Goal: Check status

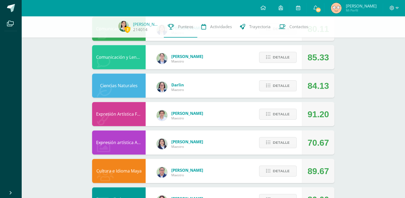
scroll to position [284, 0]
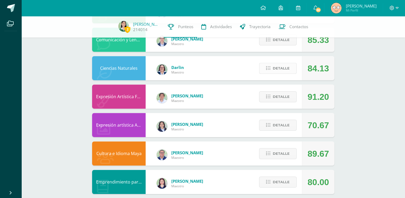
click at [285, 68] on span "Detalle" at bounding box center [281, 68] width 17 height 10
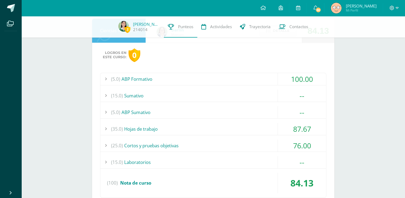
scroll to position [356, 0]
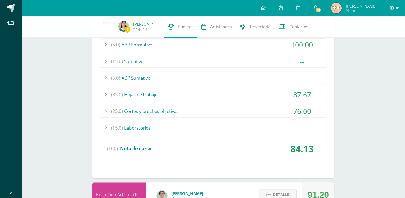
click at [157, 58] on div "(15.0) Sumativo" at bounding box center [213, 61] width 226 height 12
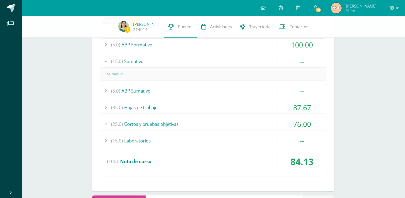
click at [157, 58] on div "(15.0) Sumativo" at bounding box center [213, 61] width 226 height 12
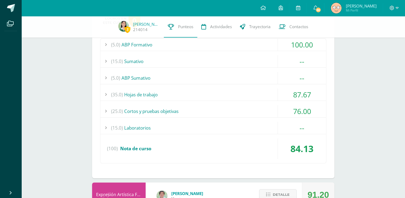
click at [146, 79] on div "(5.0) ABP Sumativo" at bounding box center [213, 78] width 226 height 12
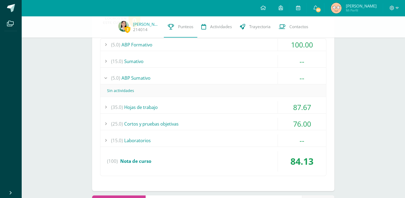
click at [146, 79] on div "(5.0) ABP Sumativo" at bounding box center [213, 78] width 226 height 12
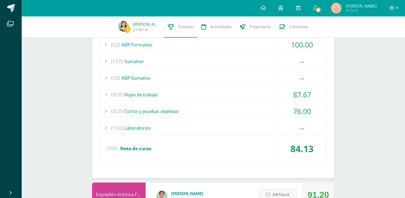
click at [157, 126] on div "(15.0) Laboratorios" at bounding box center [213, 128] width 226 height 12
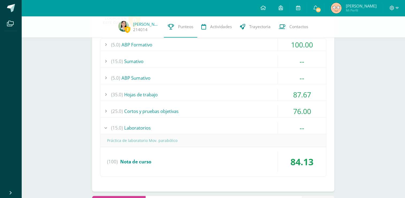
click at [157, 126] on div "(15.0) Laboratorios" at bounding box center [213, 128] width 226 height 12
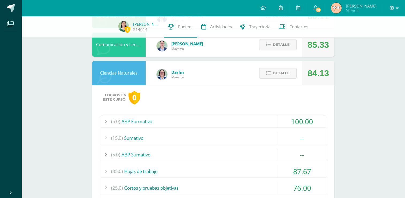
scroll to position [279, 0]
click at [285, 76] on span "Detalle" at bounding box center [281, 74] width 17 height 10
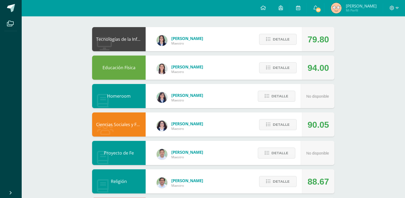
scroll to position [0, 0]
